Goal: Transaction & Acquisition: Book appointment/travel/reservation

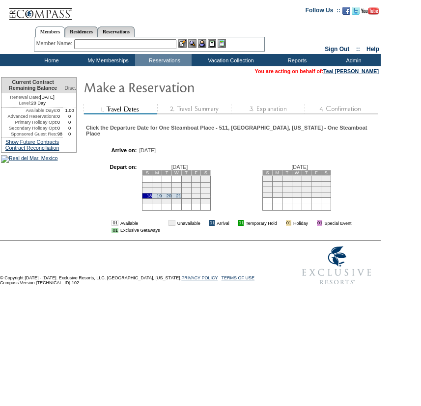
click at [181, 199] on link "21" at bounding box center [178, 196] width 5 height 5
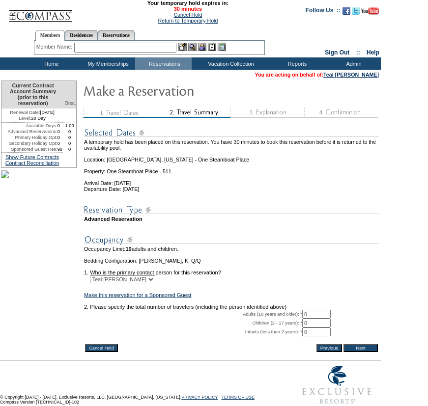
click at [317, 298] on td at bounding box center [231, 301] width 295 height 6
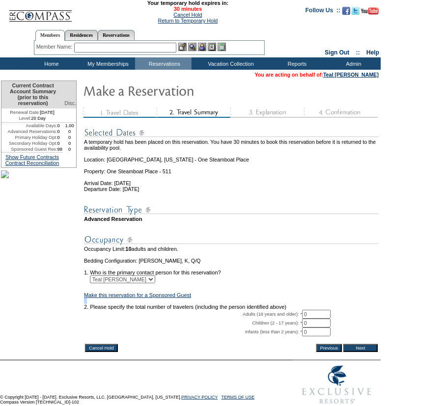
click at [319, 310] on input "0" at bounding box center [316, 314] width 28 height 9
type input "2"
click at [359, 344] on input "Next" at bounding box center [360, 348] width 34 height 8
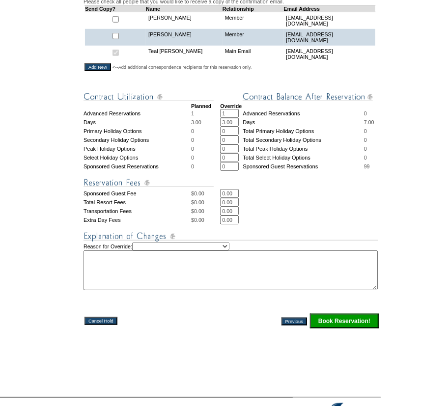
scroll to position [323, 0]
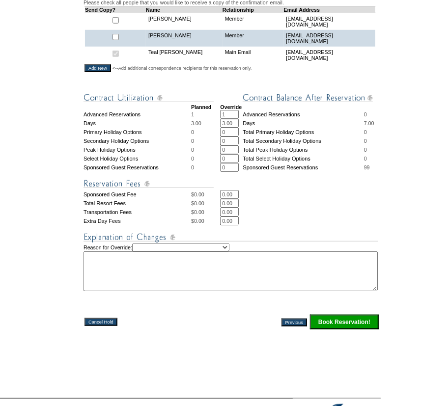
click at [341, 330] on input "Book Reservation!" at bounding box center [344, 322] width 69 height 15
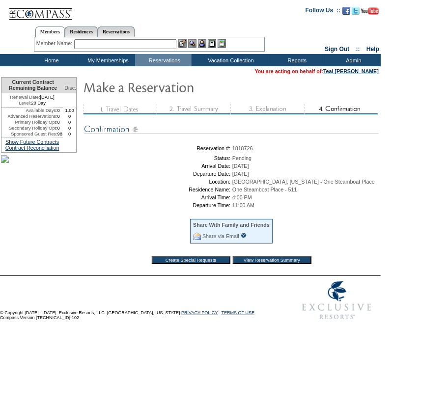
click at [49, 57] on td "Home" at bounding box center [50, 60] width 57 height 12
